Goal: Task Accomplishment & Management: Manage account settings

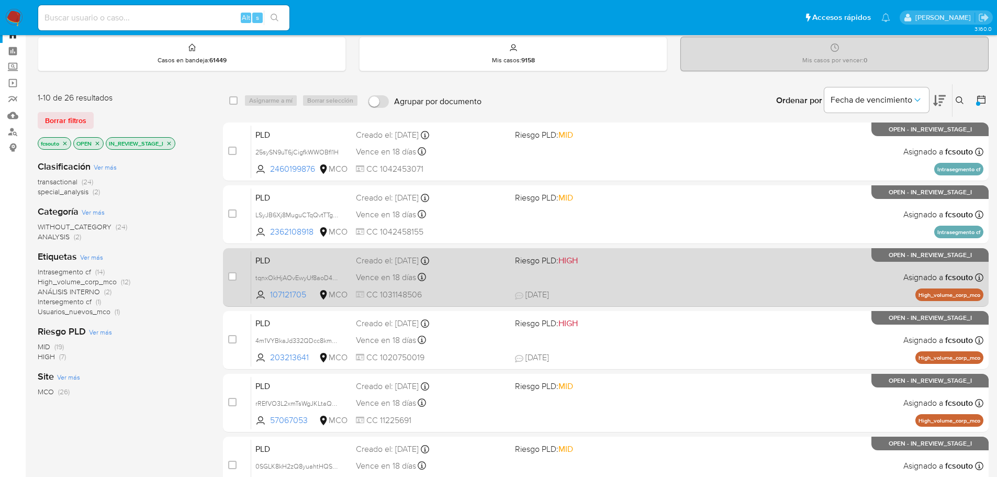
scroll to position [52, 0]
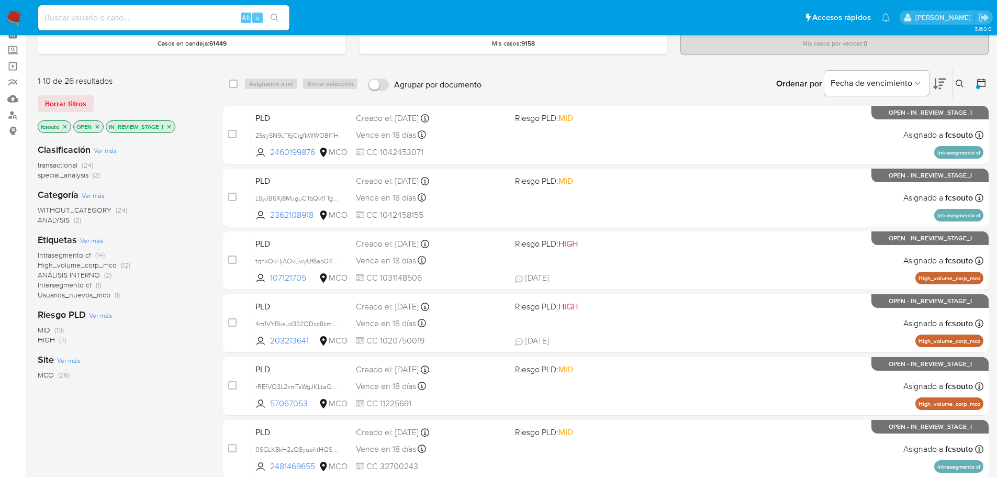
drag, startPoint x: 111, startPoint y: 265, endPoint x: 106, endPoint y: 264, distance: 5.5
click at [108, 265] on span "High_volume_corp_mco" at bounding box center [77, 265] width 79 height 10
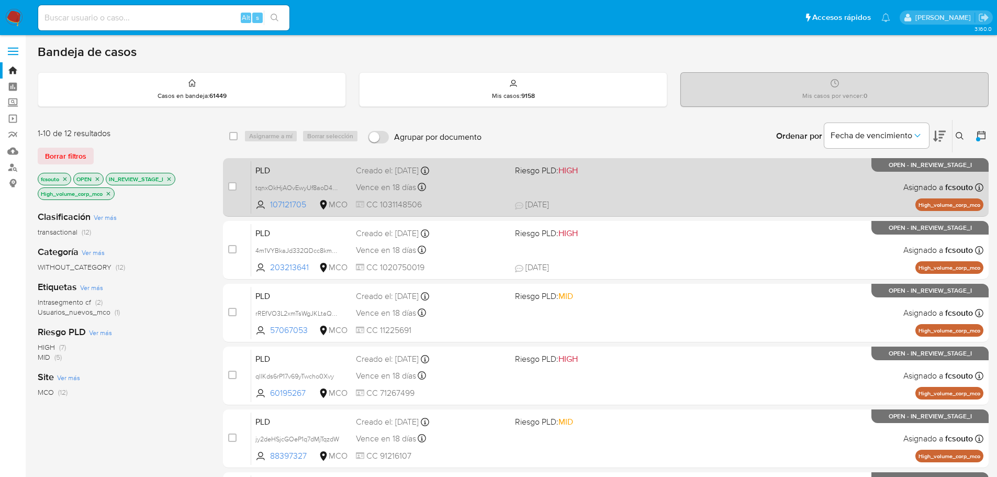
click at [614, 200] on span "24/07/2025 24/07/2025 16:51" at bounding box center [669, 205] width 309 height 12
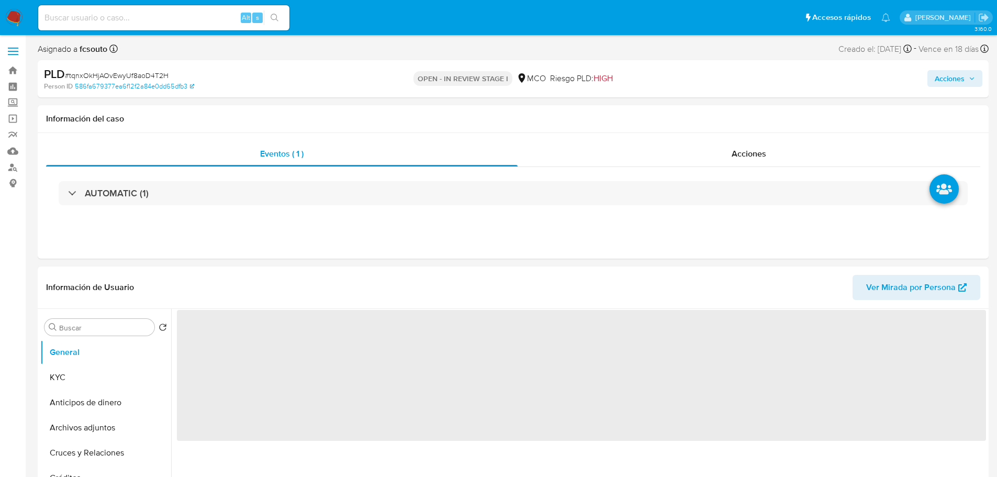
select select "10"
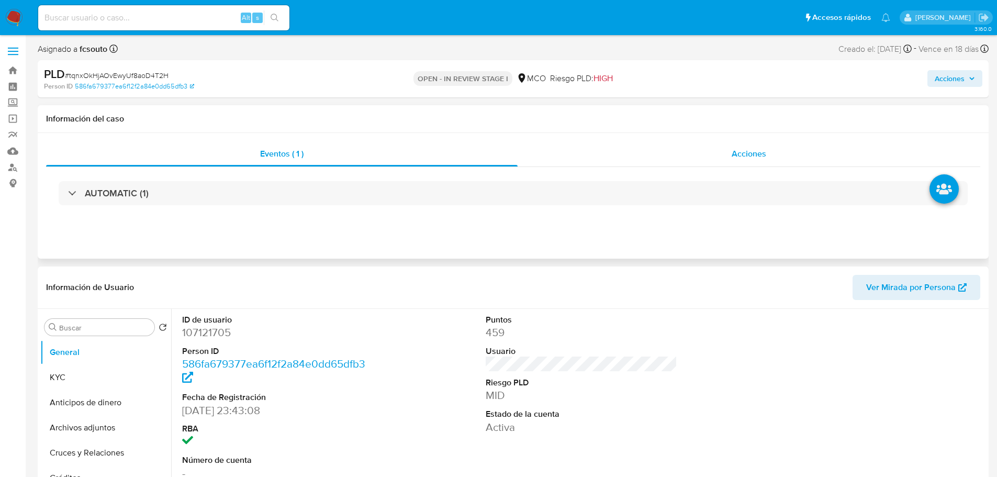
click at [762, 152] on span "Acciones" at bounding box center [748, 154] width 35 height 12
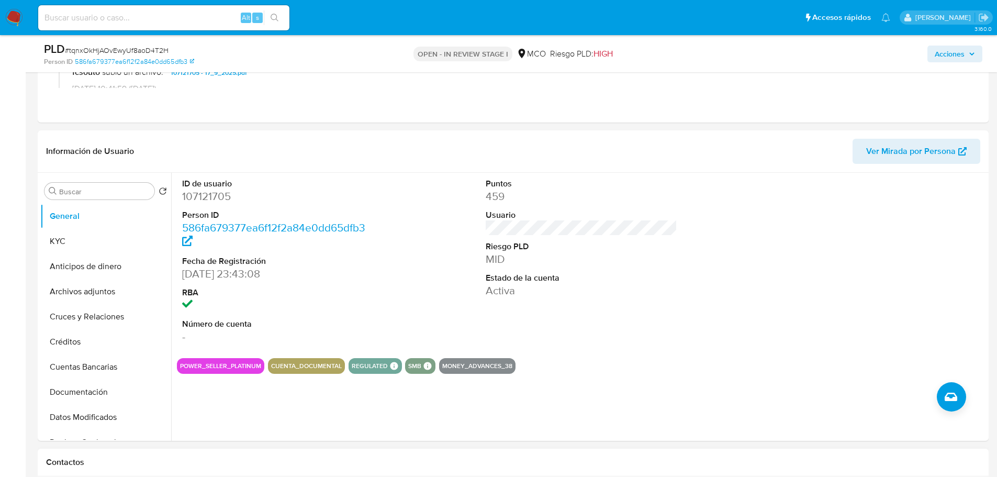
scroll to position [366, 0]
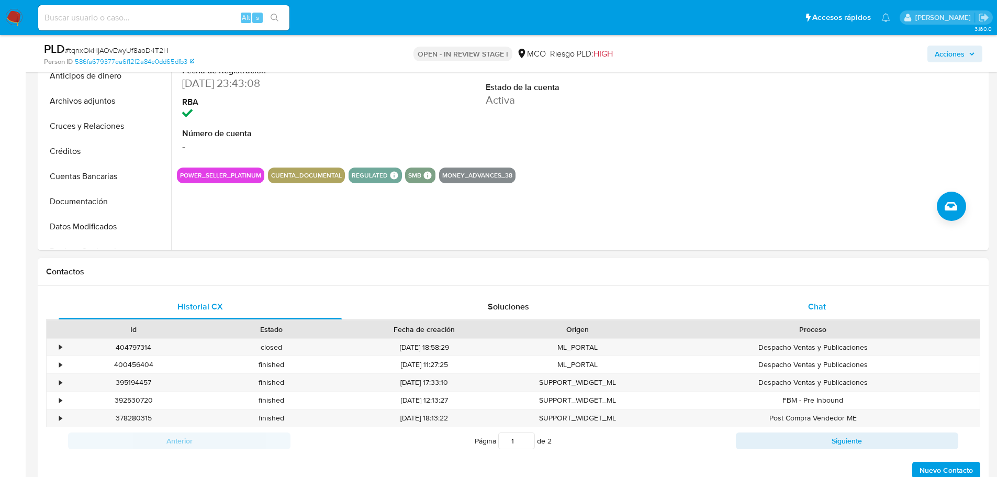
click at [813, 319] on div "Chat" at bounding box center [816, 306] width 283 height 25
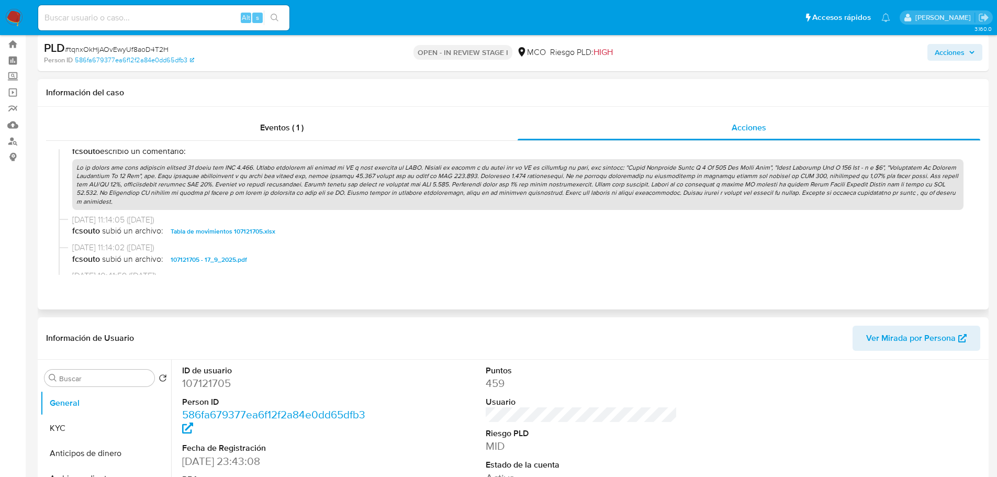
scroll to position [0, 0]
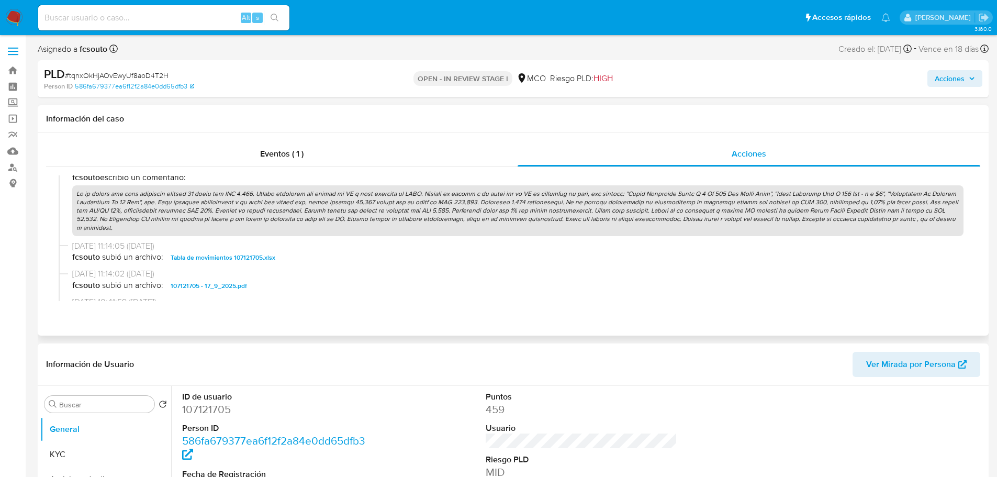
click at [523, 205] on p at bounding box center [517, 210] width 891 height 51
click at [952, 72] on span "Acciones" at bounding box center [949, 78] width 30 height 17
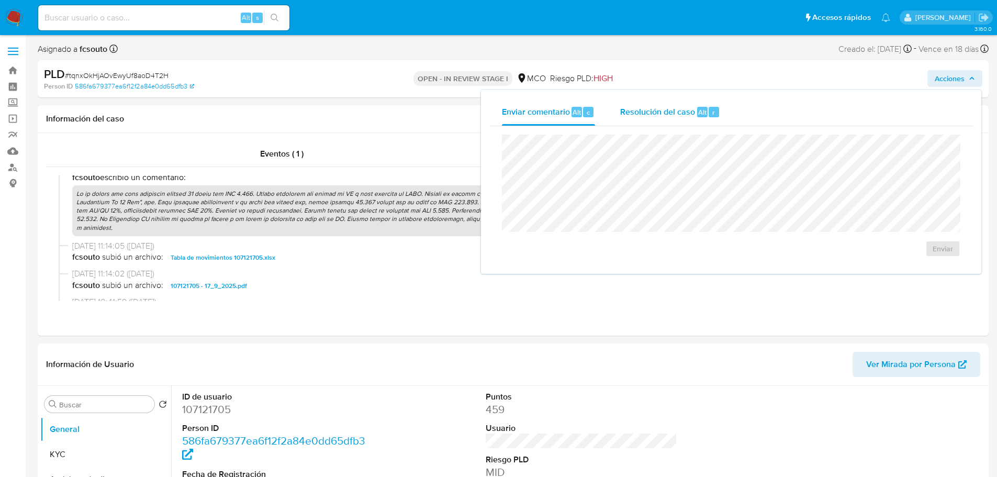
click at [675, 109] on span "Resolución del caso" at bounding box center [657, 112] width 75 height 12
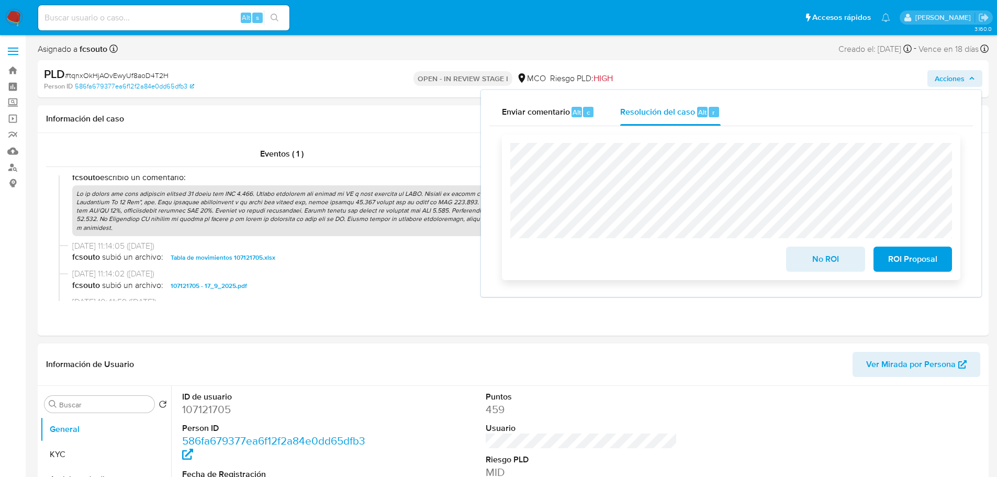
click at [906, 263] on span "ROI Proposal" at bounding box center [912, 258] width 51 height 23
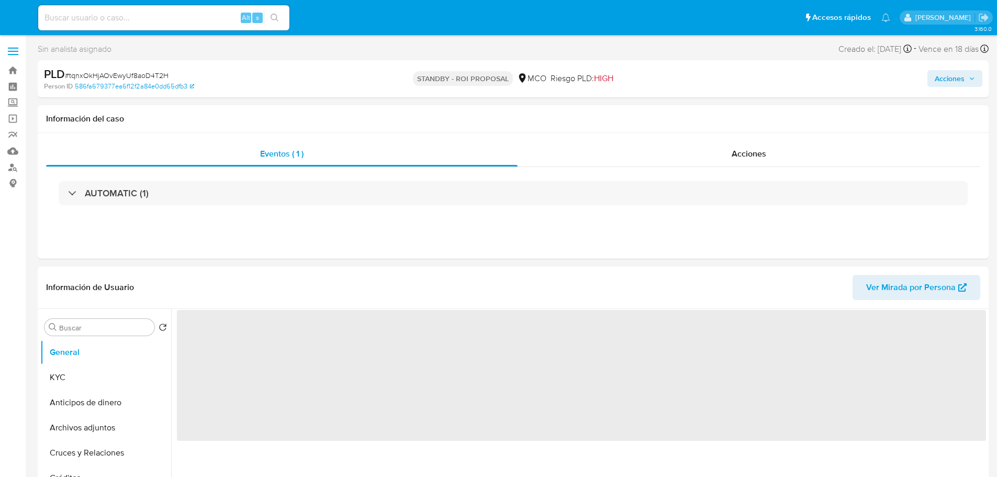
select select "10"
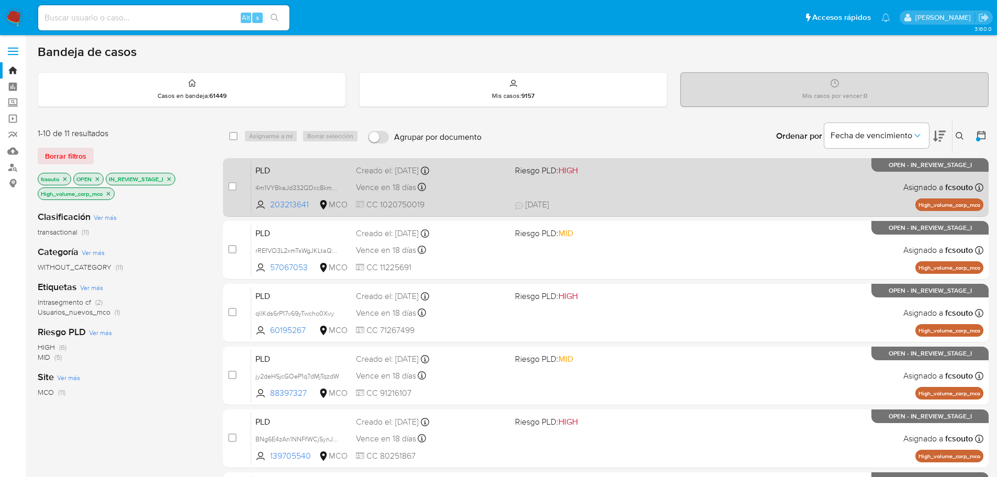
click at [664, 194] on div "PLD 4m1VYBkaJd332QDcc8kmMxcK 203213641 MCO Riesgo PLD: HIGH Creado el: 12/07/20…" at bounding box center [617, 187] width 732 height 53
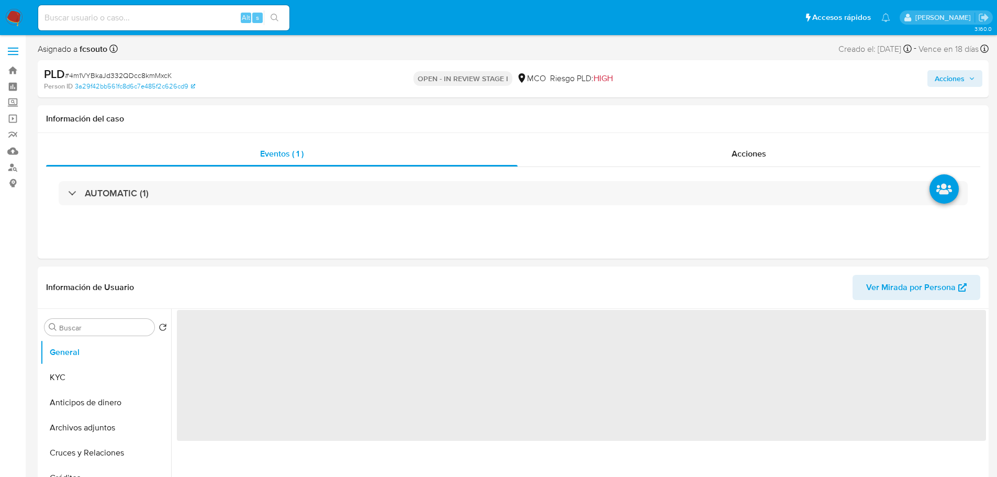
select select "10"
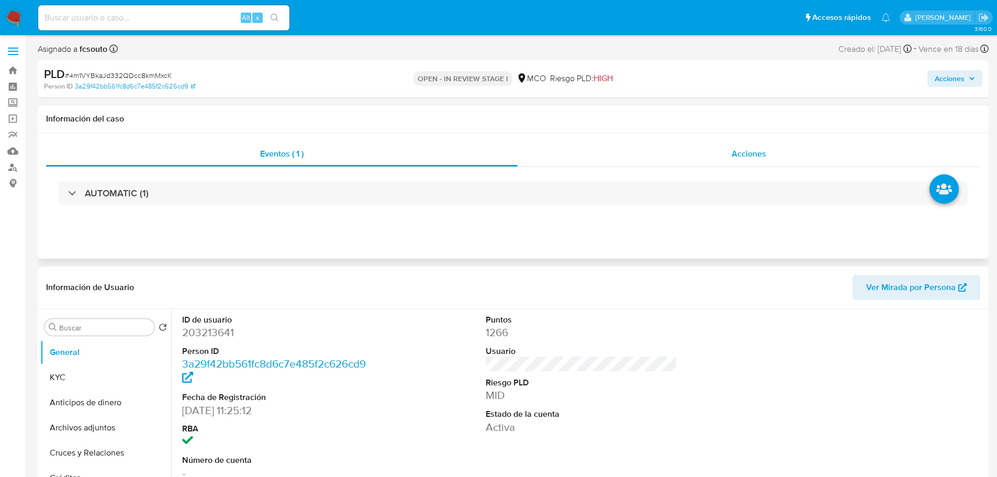
click at [732, 149] on span "Acciones" at bounding box center [748, 154] width 35 height 12
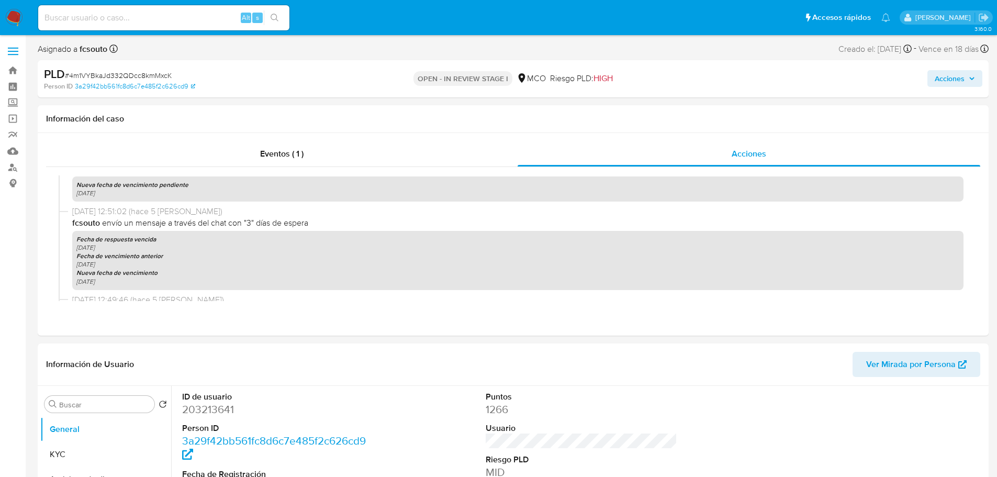
scroll to position [419, 0]
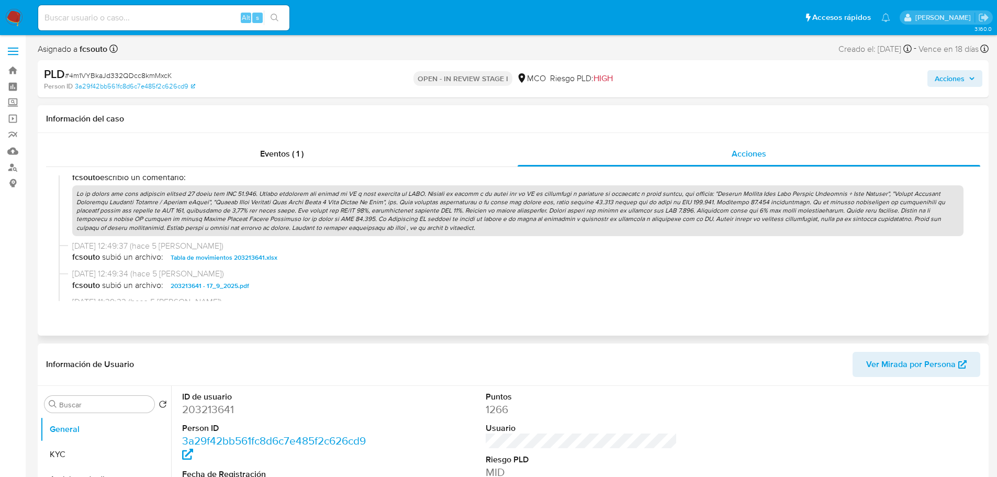
click at [450, 210] on p at bounding box center [517, 210] width 891 height 51
drag, startPoint x: 949, startPoint y: 78, endPoint x: 924, endPoint y: 85, distance: 26.2
click at [947, 79] on span "Acciones" at bounding box center [949, 78] width 30 height 17
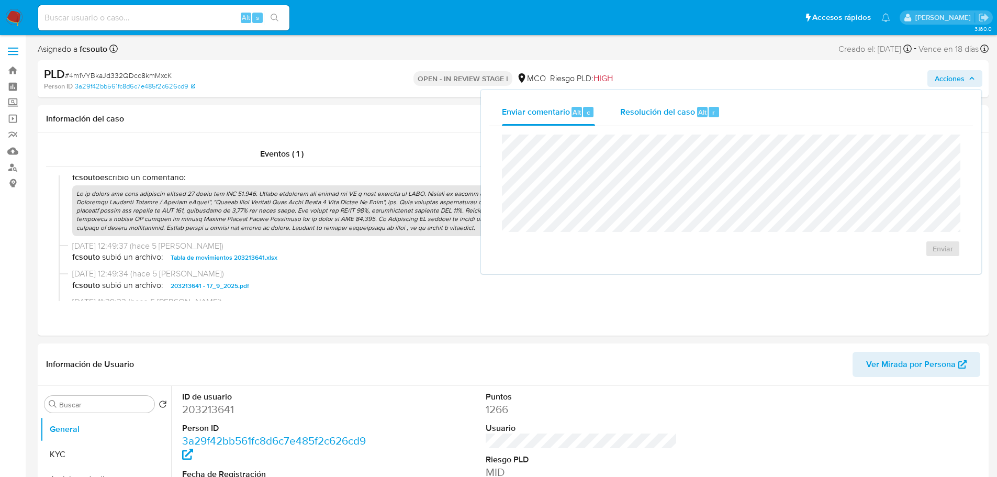
drag, startPoint x: 662, startPoint y: 102, endPoint x: 629, endPoint y: 125, distance: 39.5
click at [662, 102] on div "Resolución del caso Alt r" at bounding box center [670, 111] width 100 height 27
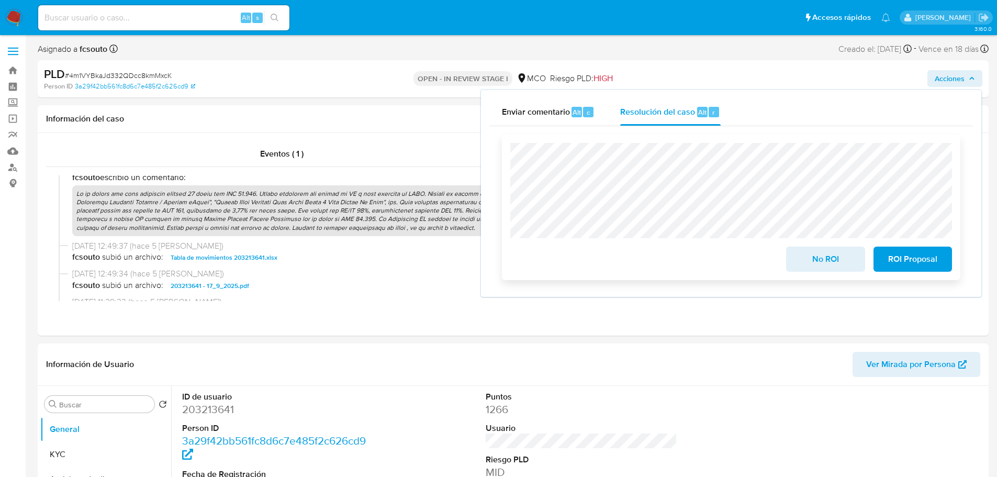
drag, startPoint x: 914, startPoint y: 263, endPoint x: 873, endPoint y: 244, distance: 45.2
click at [915, 263] on span "ROI Proposal" at bounding box center [912, 258] width 51 height 23
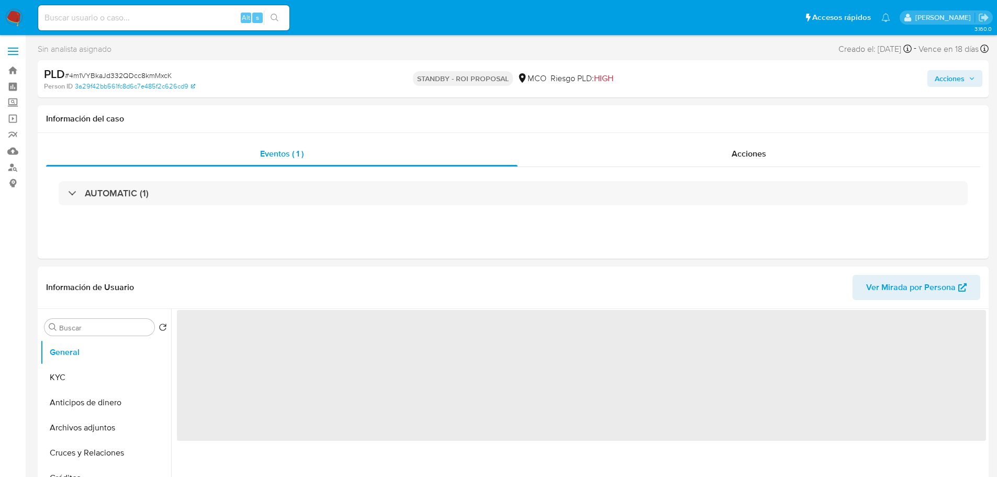
select select "10"
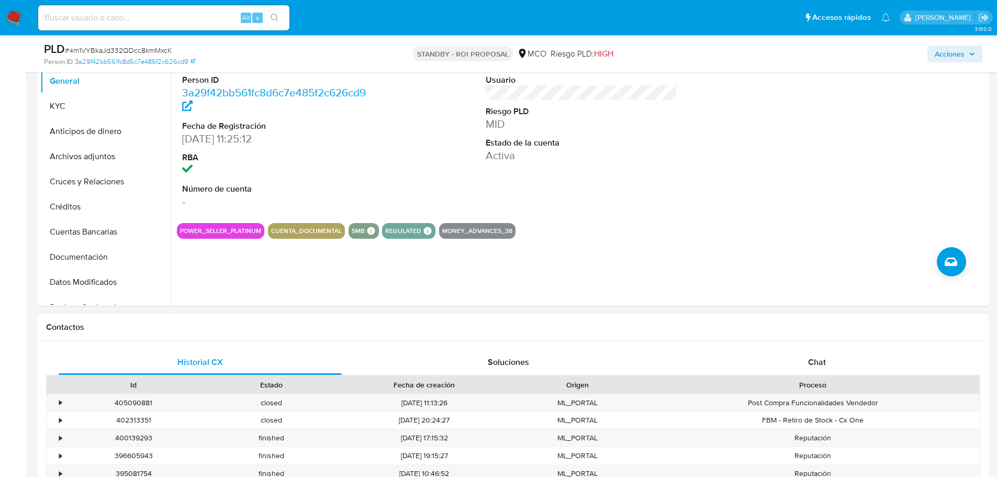
scroll to position [419, 0]
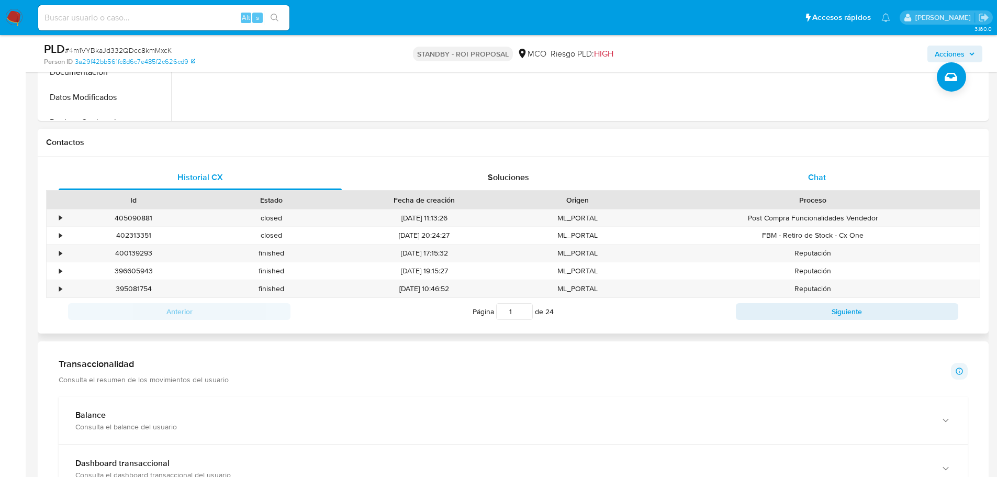
click at [765, 186] on div "Chat" at bounding box center [816, 177] width 283 height 25
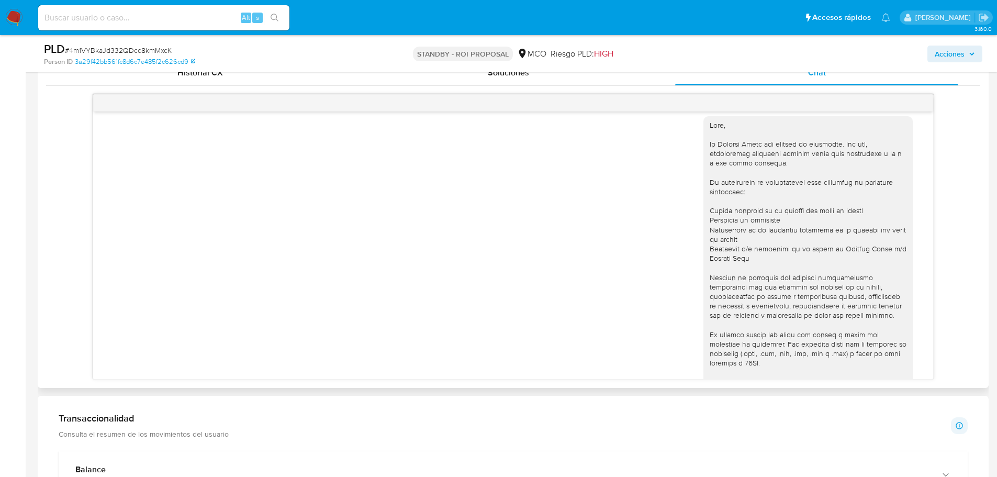
scroll to position [0, 0]
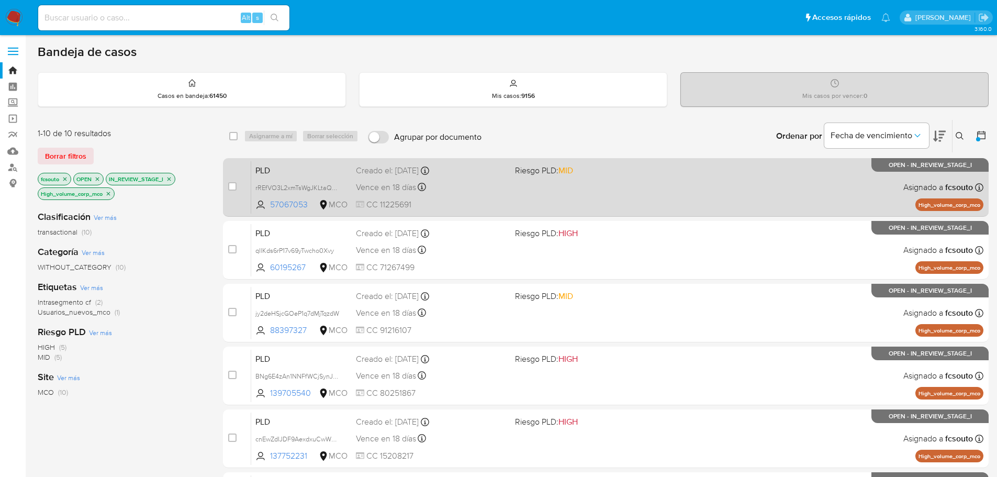
click at [569, 208] on div "PLD rREfVO3L2xmTsWgJKLtaQCfP 57067053 MCO Riesgo PLD: MID Creado el: [DATE] Cre…" at bounding box center [617, 187] width 732 height 53
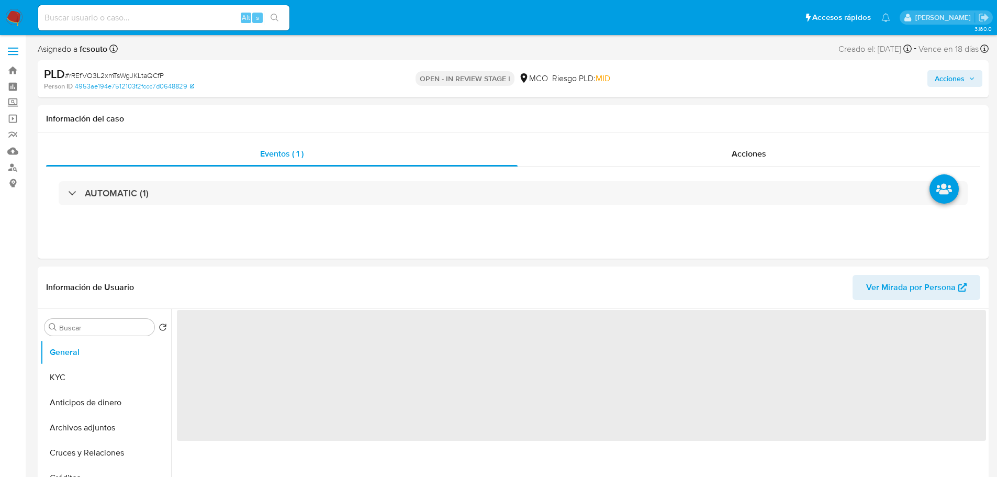
select select "10"
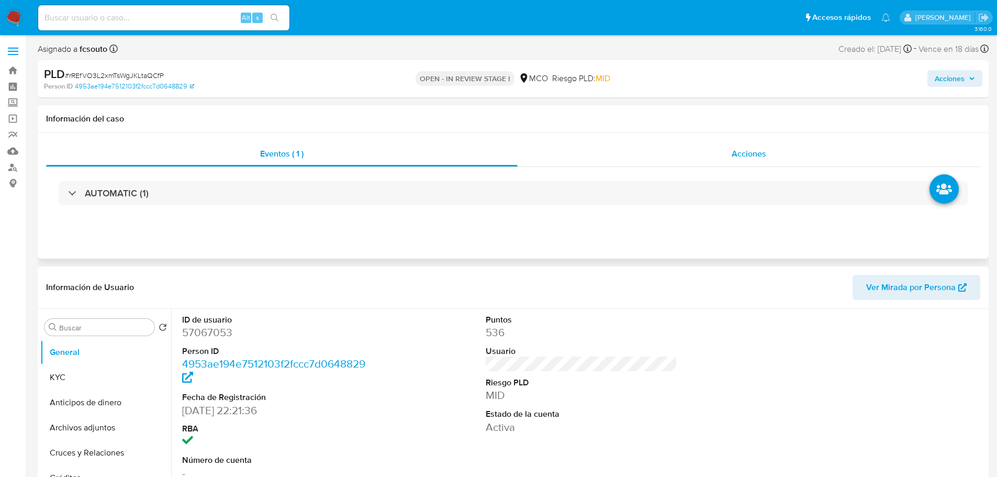
click at [752, 155] on span "Acciones" at bounding box center [748, 154] width 35 height 12
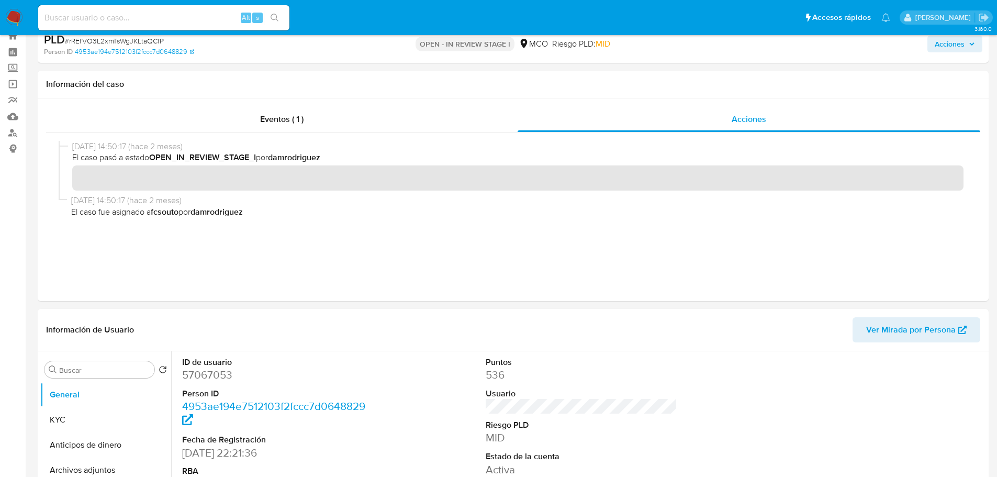
scroll to position [52, 0]
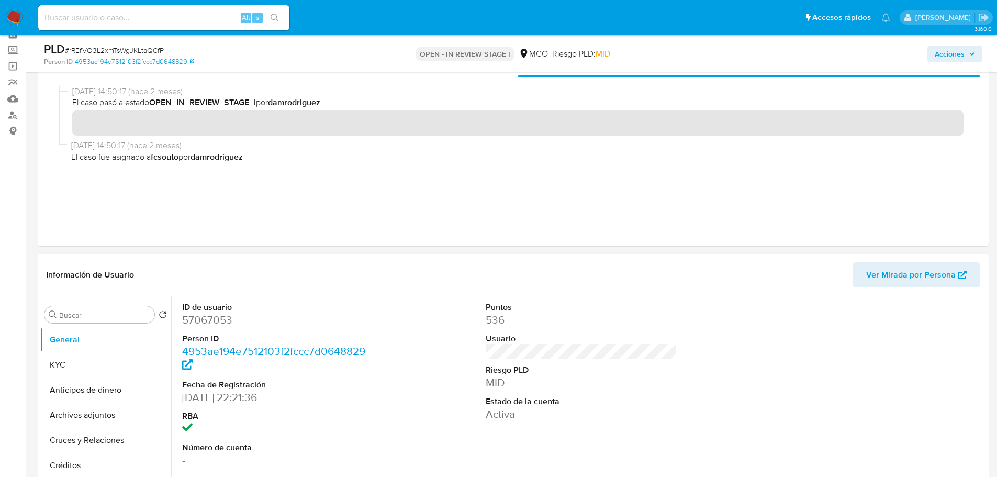
click at [209, 322] on dd "57067053" at bounding box center [278, 319] width 192 height 15
copy dd "57067053"
click at [217, 318] on dd "57067053" at bounding box center [278, 319] width 192 height 15
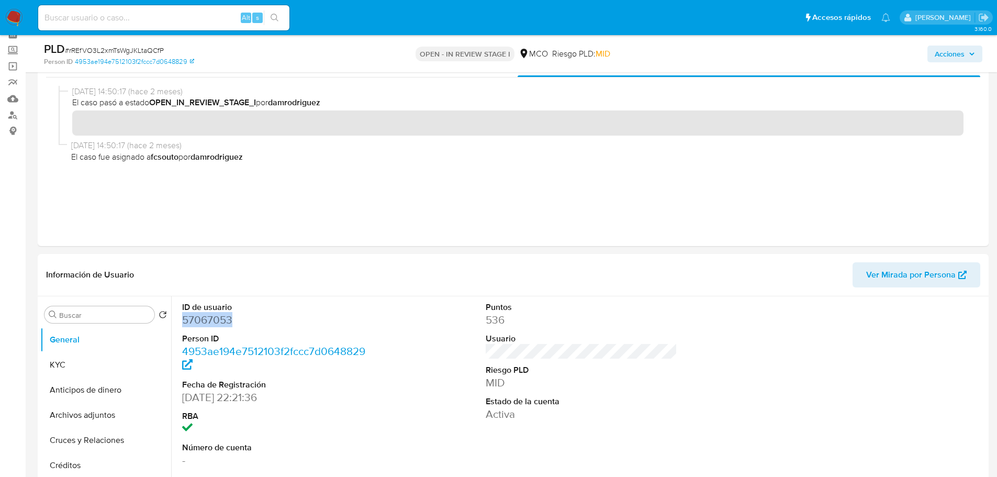
copy dd "57067053"
click at [208, 320] on dd "57067053" at bounding box center [278, 319] width 192 height 15
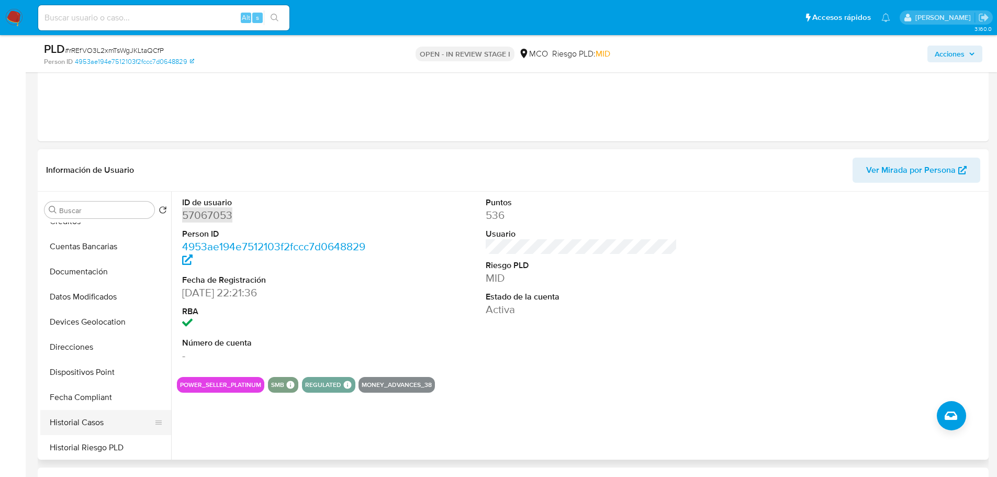
scroll to position [209, 0]
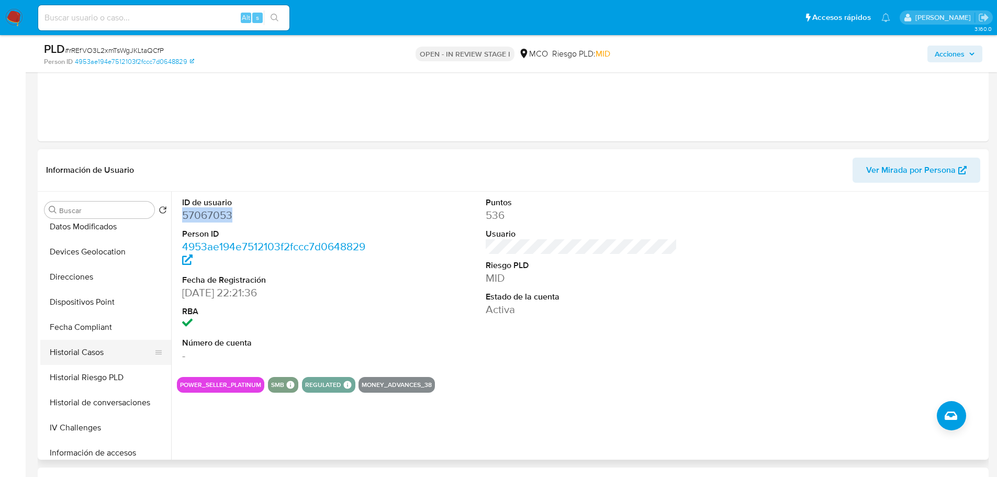
click at [95, 351] on button "Historial Casos" at bounding box center [101, 352] width 122 height 25
